Goal: Find specific fact

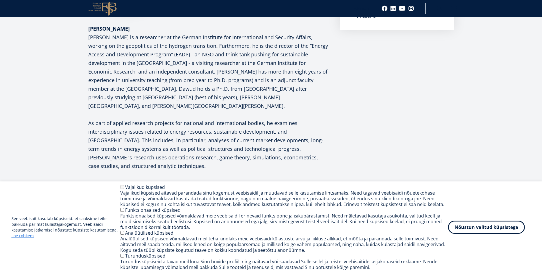
scroll to position [171, 0]
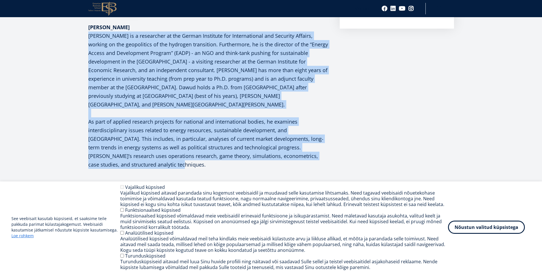
drag, startPoint x: 87, startPoint y: 35, endPoint x: 334, endPoint y: 153, distance: 273.5
click at [334, 153] on article "[PERSON_NAME] Researcher at DIW [GEOGRAPHIC_DATA] [PERSON_NAME] Submenu Kontakt…" at bounding box center [271, 60] width 542 height 263
copy div "Lo. Ipsum Dolors am c adipiscing el sed Doeius Temporinc utl Etdoloremagna ali …"
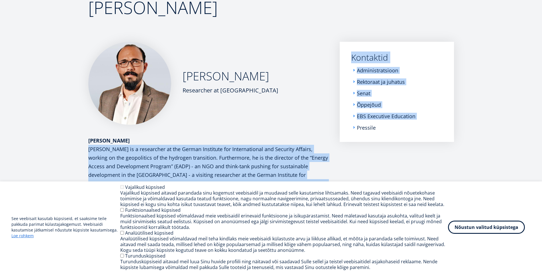
scroll to position [5, 0]
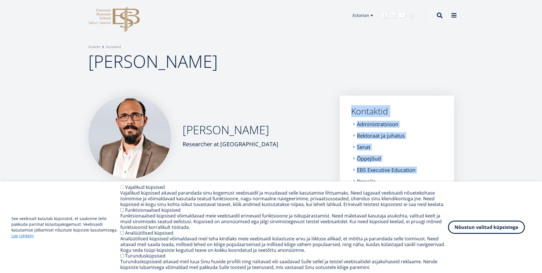
click at [123, 135] on img at bounding box center [129, 136] width 83 height 83
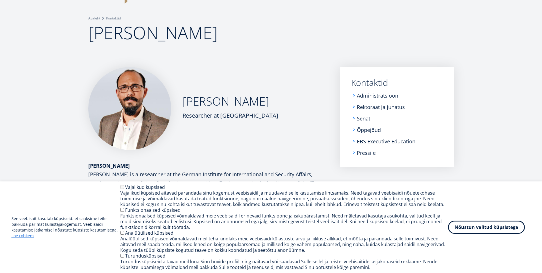
click at [209, 147] on div "[PERSON_NAME] Researcher at DIW [GEOGRAPHIC_DATA]" at bounding box center [208, 108] width 240 height 83
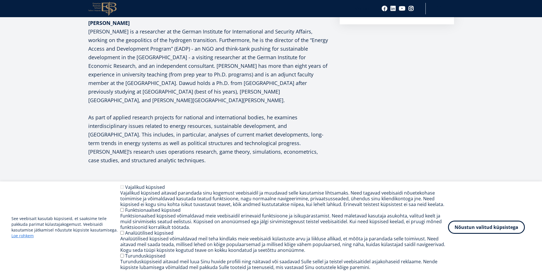
scroll to position [176, 0]
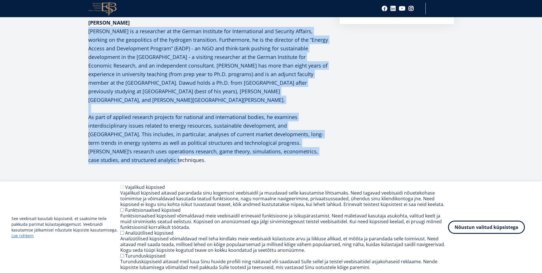
drag, startPoint x: 315, startPoint y: 143, endPoint x: 84, endPoint y: 33, distance: 255.7
click at [84, 33] on div "[PERSON_NAME] Researcher at DIW [GEOGRAPHIC_DATA] [PERSON_NAME] Submenu Kontakt…" at bounding box center [271, 44] width 412 height 240
drag, startPoint x: 84, startPoint y: 33, endPoint x: 110, endPoint y: 41, distance: 26.9
copy p "Lo. Ipsum Dolors am c adipiscing el sed Doeius Temporinc utl Etdoloremagna ali …"
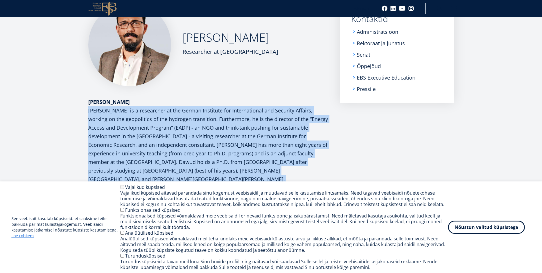
scroll to position [188, 0]
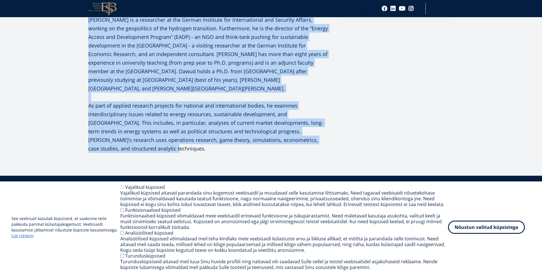
copy p "Lo. Ipsum Dolors am c adipiscing el sed Doeius Temporinc utl Etdoloremagna ali …"
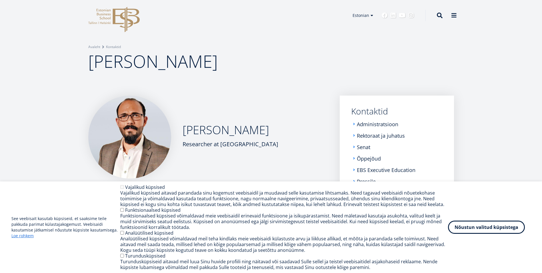
scroll to position [0, 0]
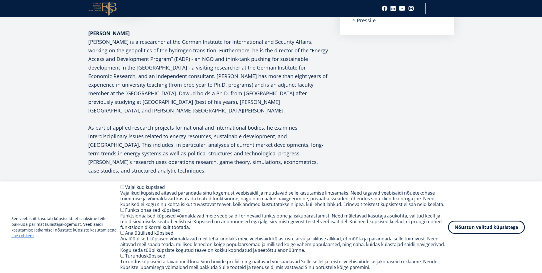
scroll to position [114, 0]
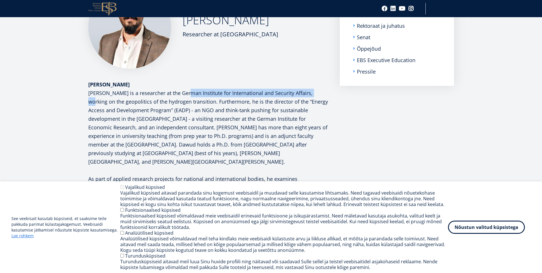
drag, startPoint x: 200, startPoint y: 93, endPoint x: 313, endPoint y: 95, distance: 113.2
click at [313, 95] on p "[PERSON_NAME] is a researcher at the German Institute for International and Sec…" at bounding box center [208, 157] width 240 height 137
copy p "German Institute for International and Security Affairs,"
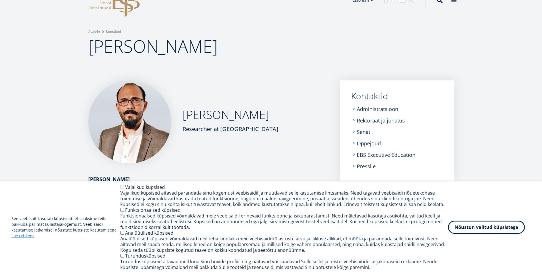
scroll to position [30, 0]
